Goal: Information Seeking & Learning: Understand process/instructions

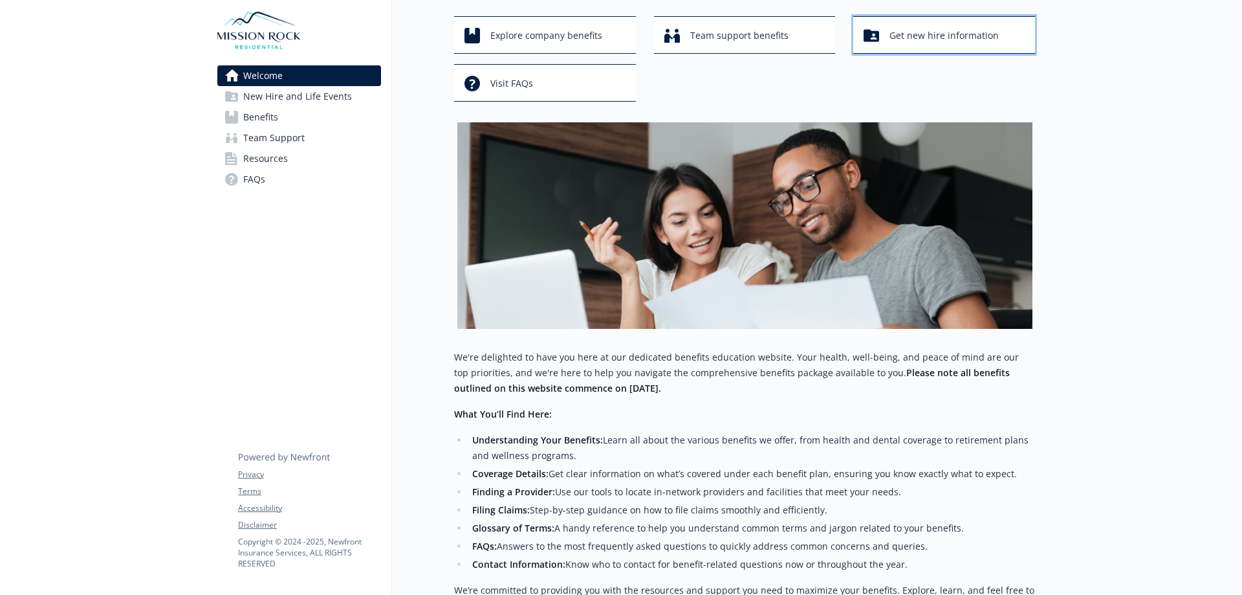
click at [900, 38] on span "Get new hire information" at bounding box center [944, 35] width 109 height 25
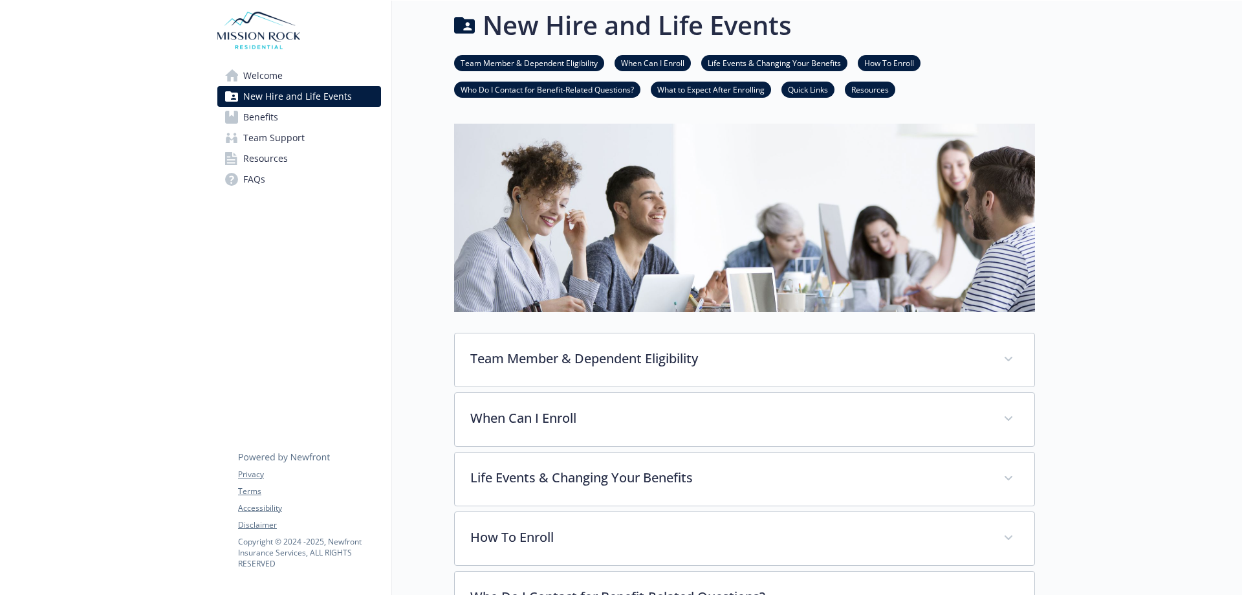
scroll to position [65, 0]
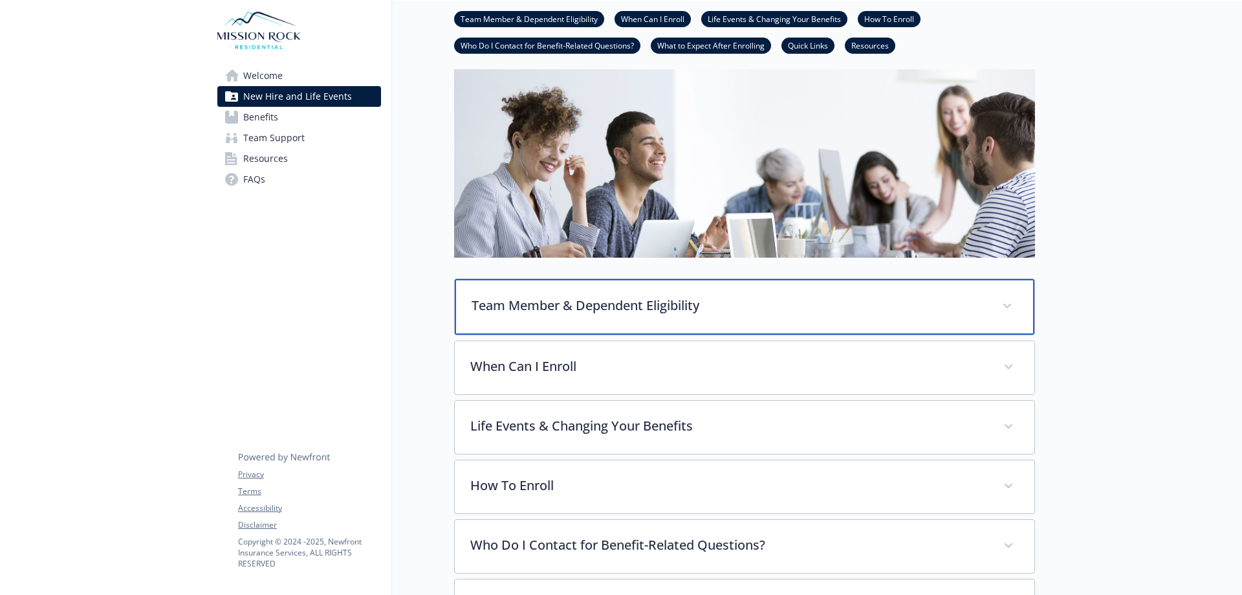
click at [660, 309] on p "Team Member & Dependent Eligibility" at bounding box center [729, 305] width 515 height 19
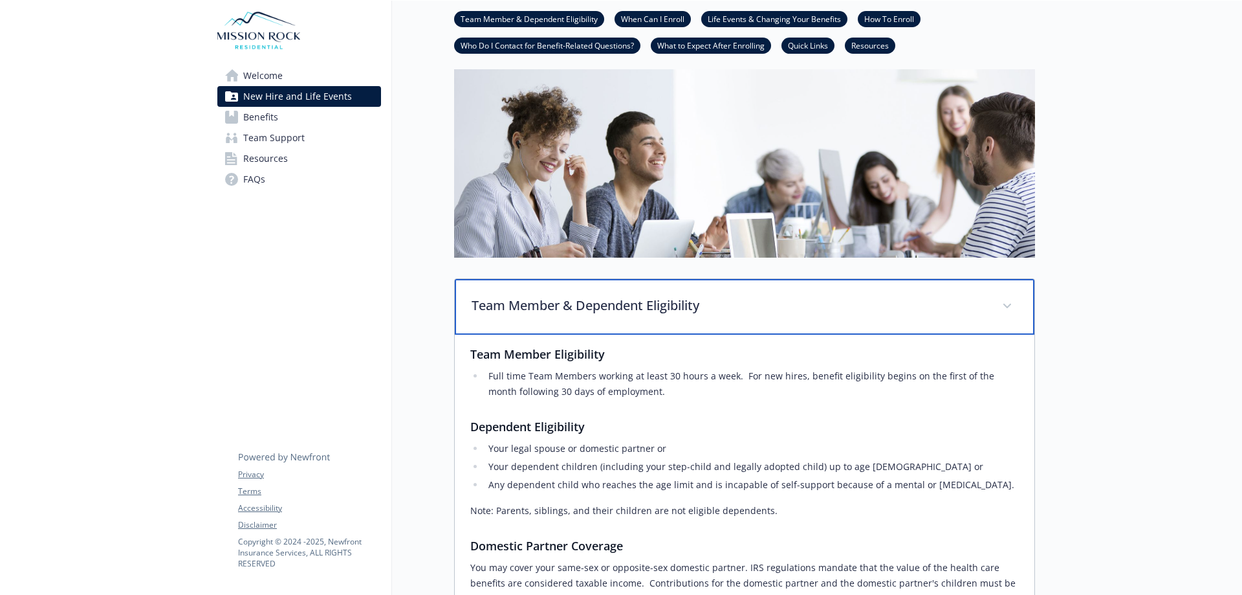
click at [660, 309] on p "Team Member & Dependent Eligibility" at bounding box center [729, 305] width 515 height 19
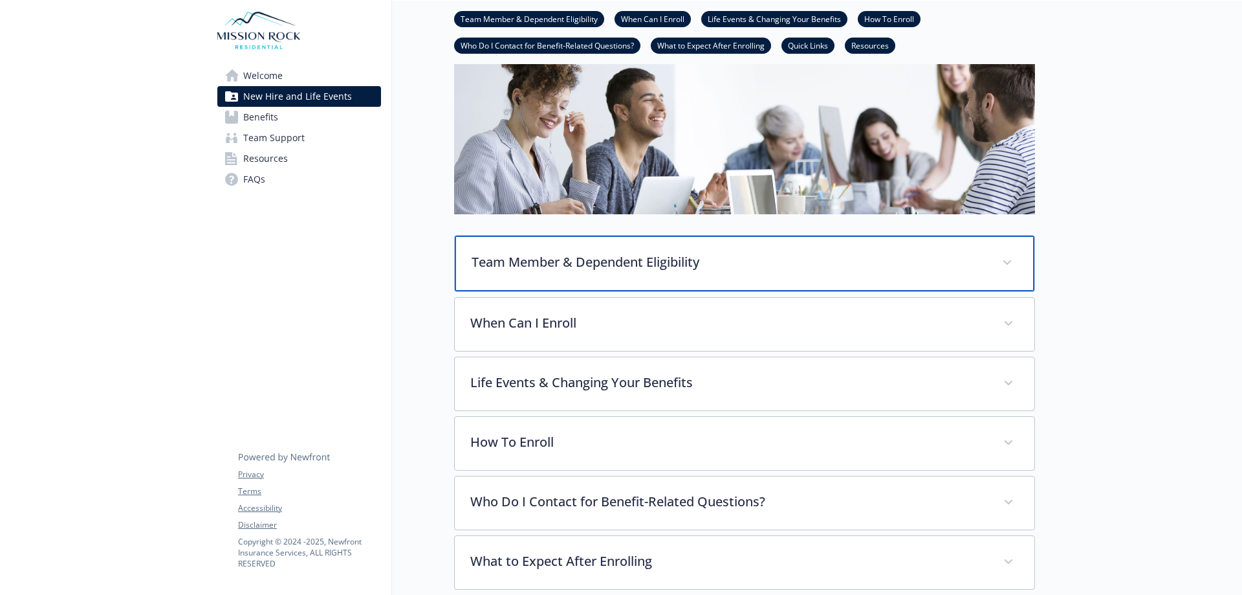
scroll to position [129, 0]
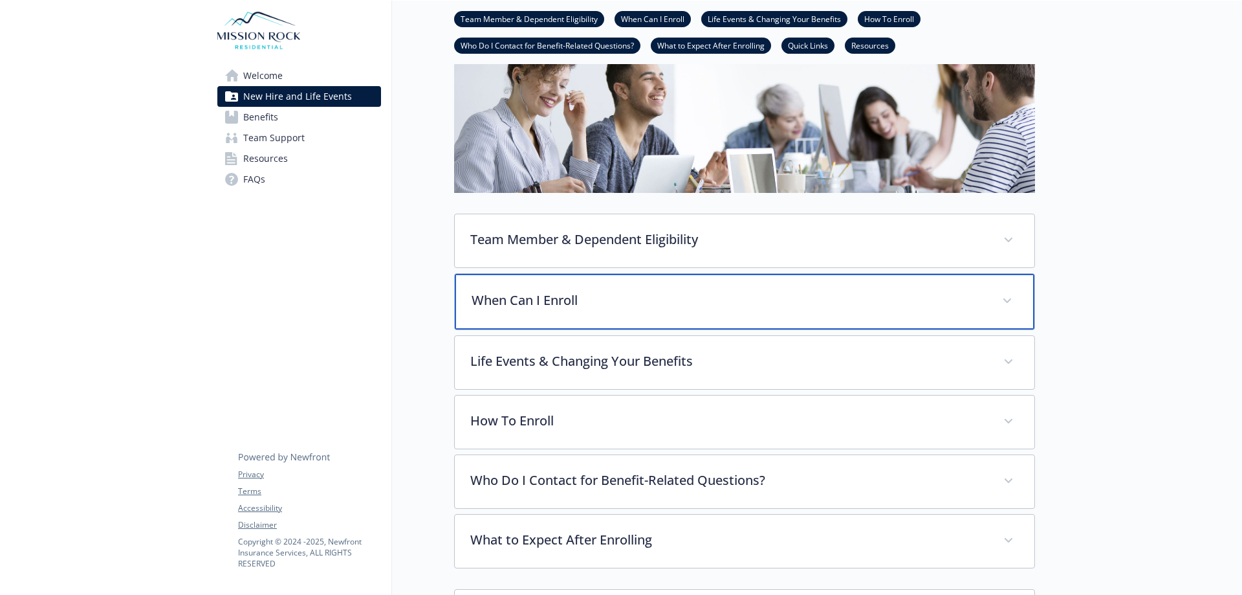
click at [660, 309] on p "When Can I Enroll" at bounding box center [729, 300] width 515 height 19
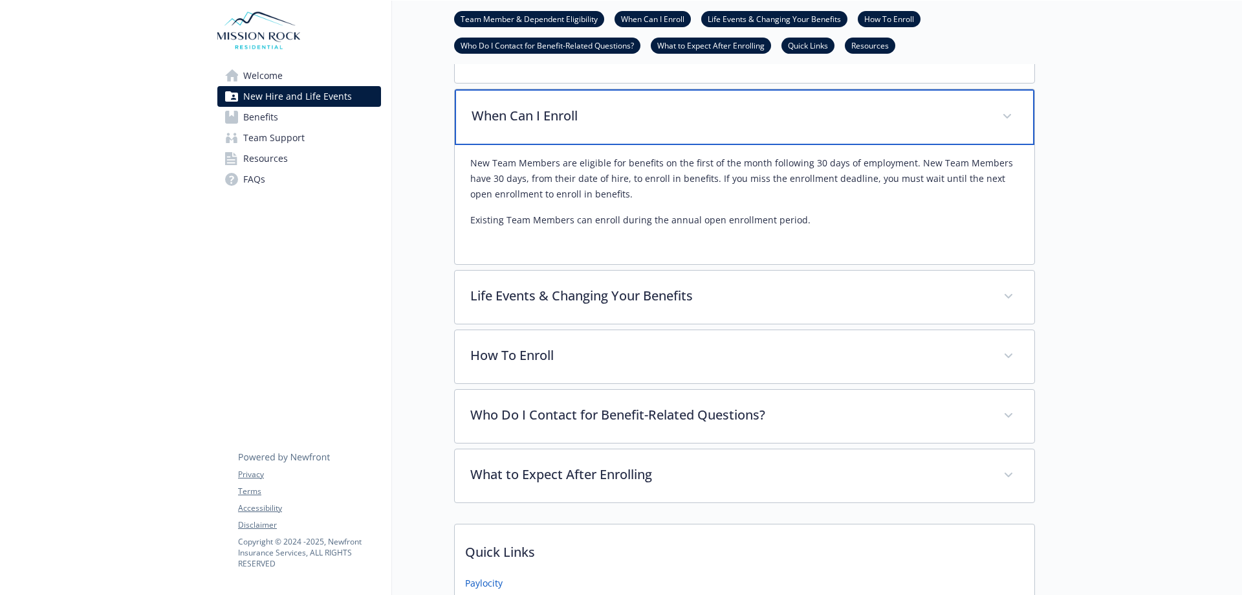
scroll to position [324, 0]
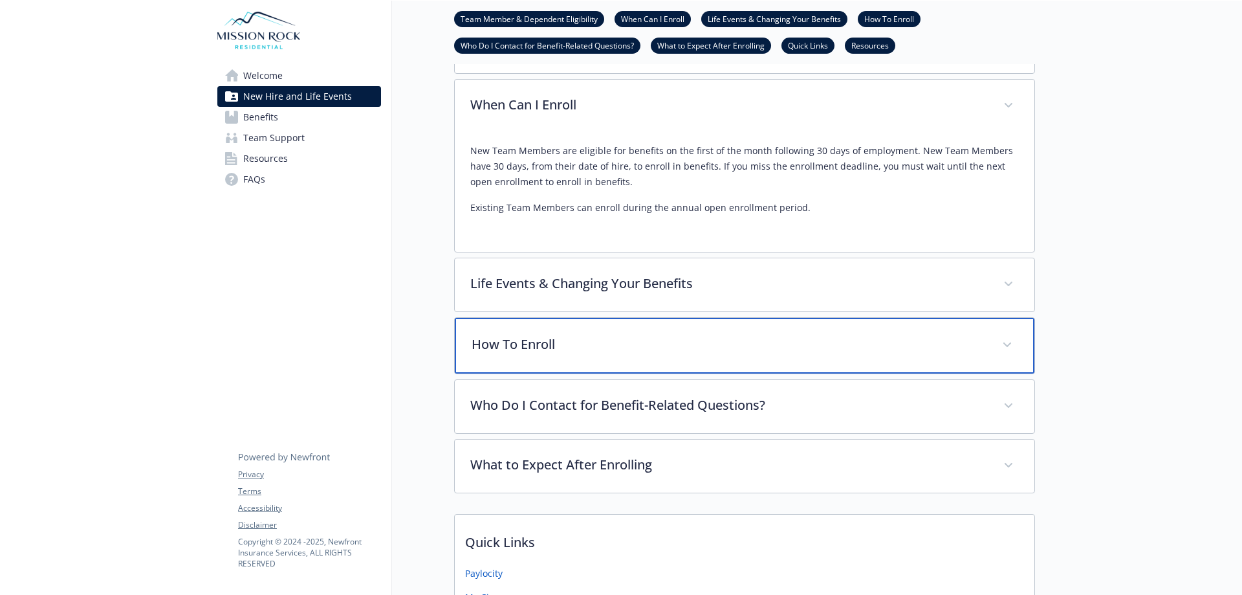
click at [657, 353] on p "How To Enroll" at bounding box center [729, 344] width 515 height 19
